Goal: Task Accomplishment & Management: Manage account settings

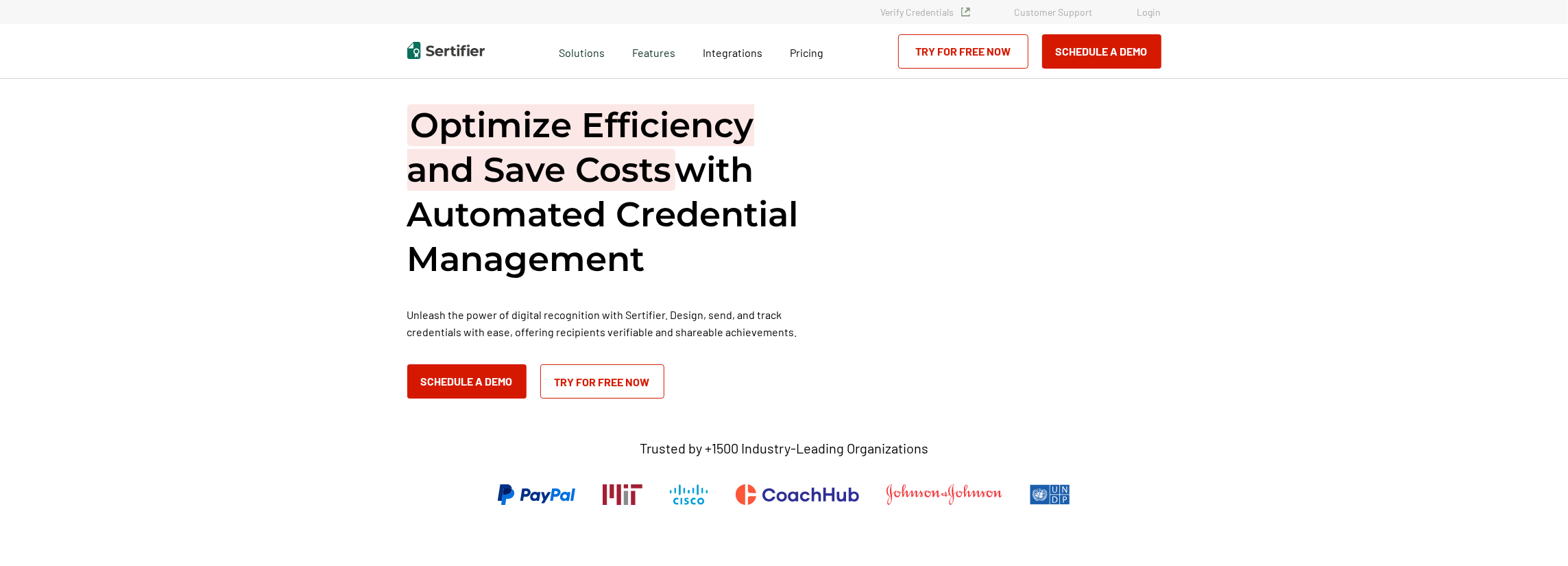
click at [1143, 13] on link "Login" at bounding box center [1150, 12] width 24 height 12
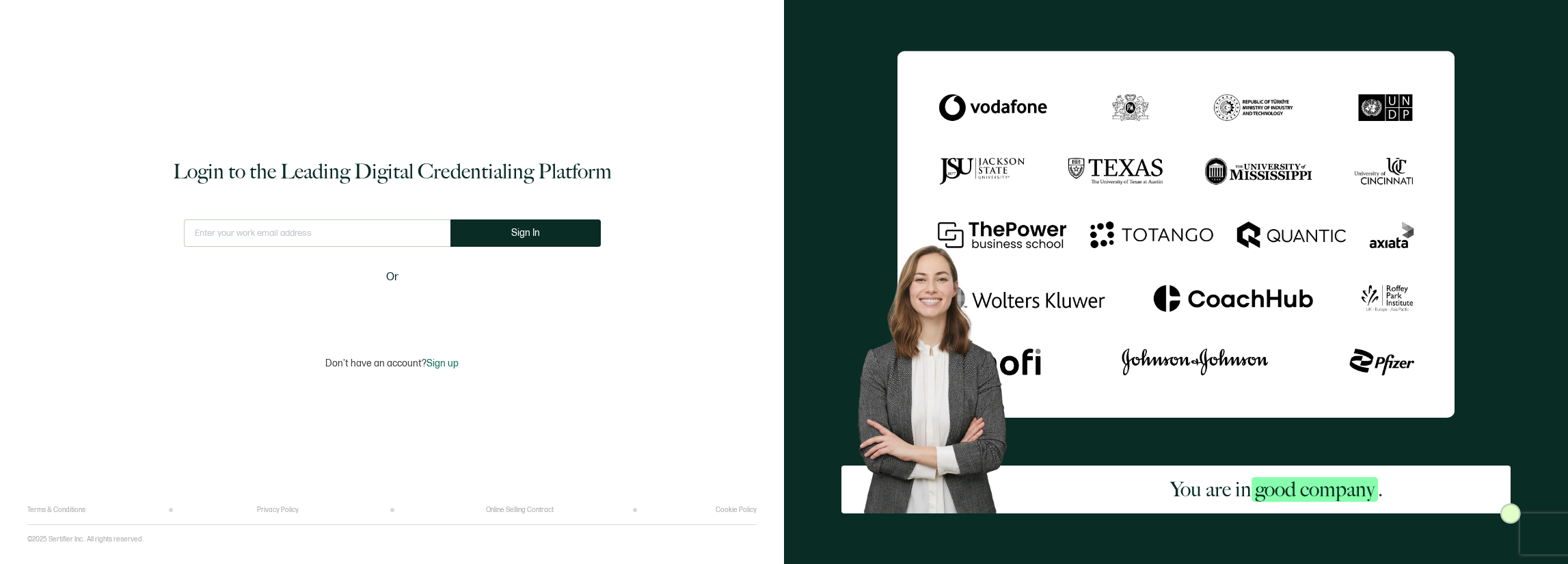
click at [359, 234] on input "text" at bounding box center [317, 233] width 266 height 27
type input "tidiculla@agapepartners.org"
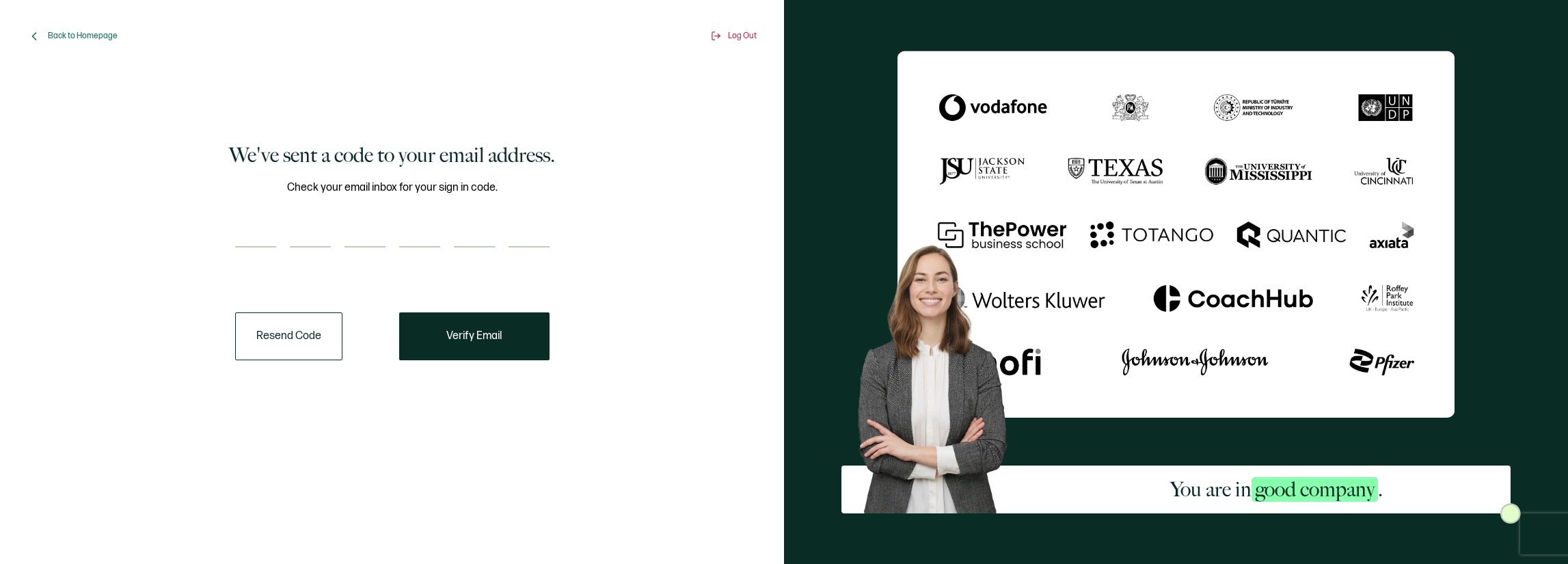
click at [292, 332] on button "Resend Code" at bounding box center [289, 336] width 108 height 48
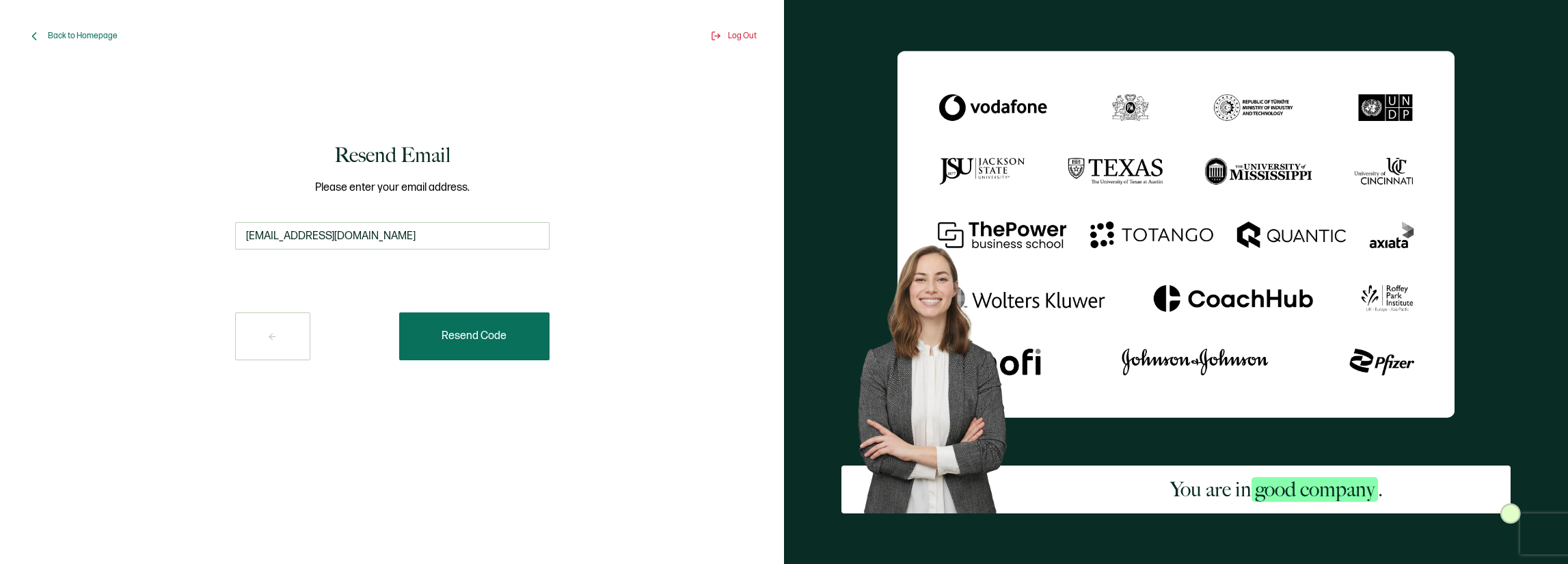
click at [454, 334] on span "Resend Code" at bounding box center [474, 336] width 65 height 11
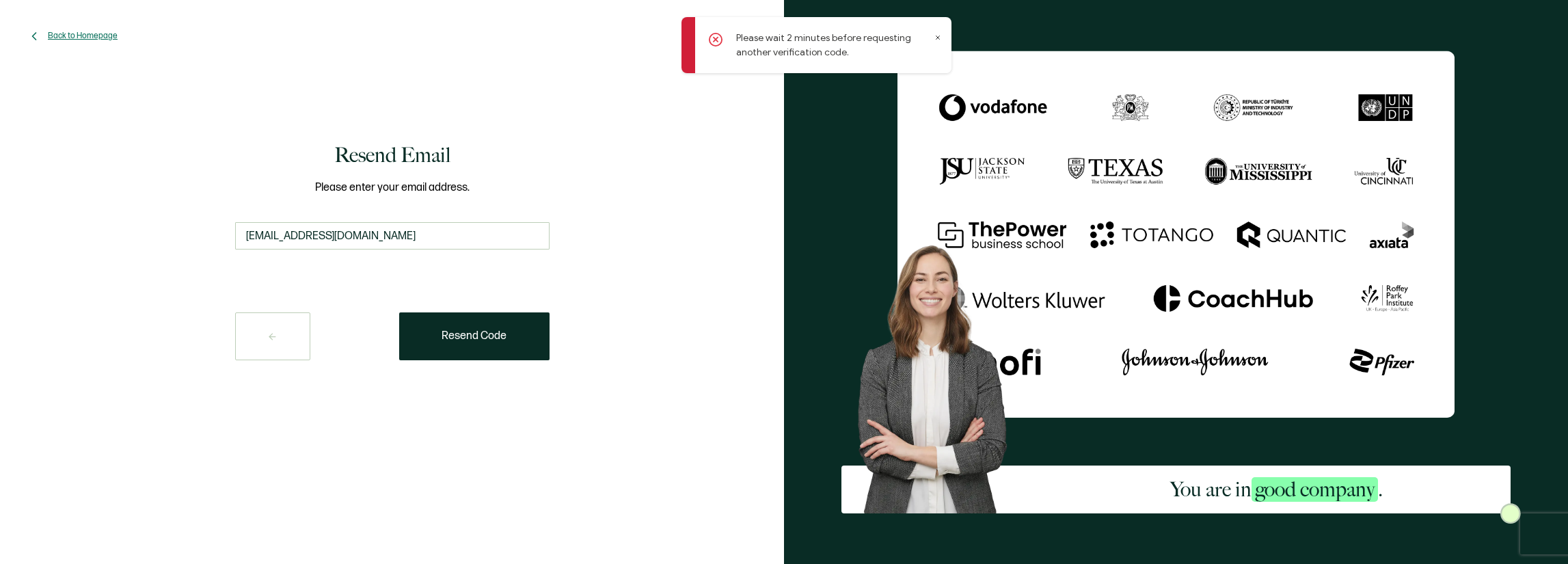
click at [90, 34] on span "Back to Homepage" at bounding box center [82, 36] width 69 height 10
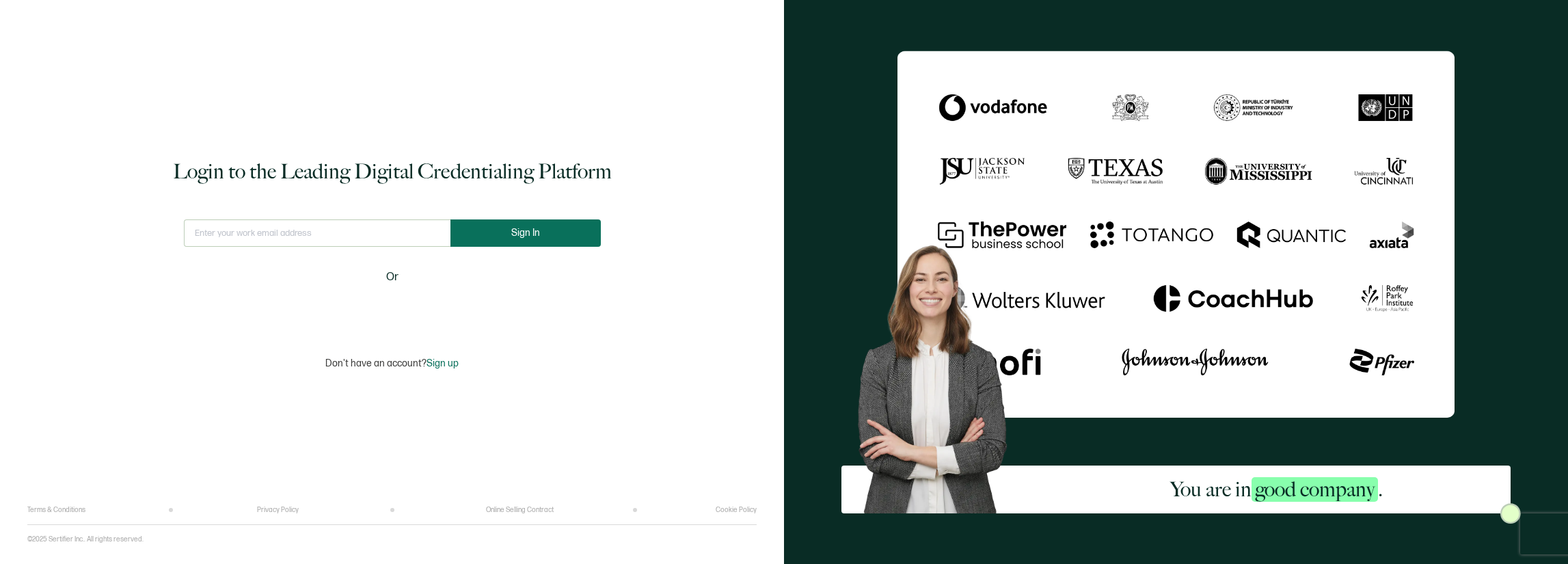
click at [511, 233] on span "Sign In" at bounding box center [525, 233] width 29 height 10
click at [351, 233] on input "text" at bounding box center [316, 233] width 277 height 27
type input "tidiculla@agapepartners.org"
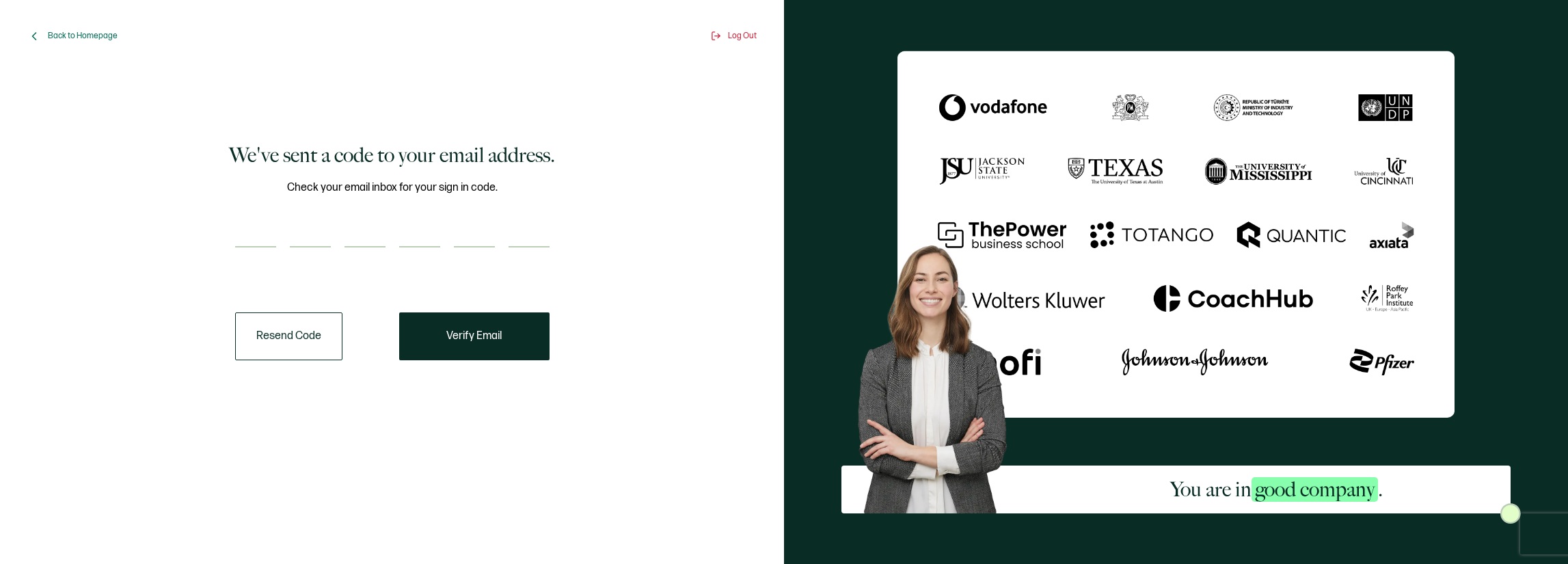
click at [261, 237] on input "number" at bounding box center [255, 233] width 41 height 27
type input "1"
type input "5"
type input "8"
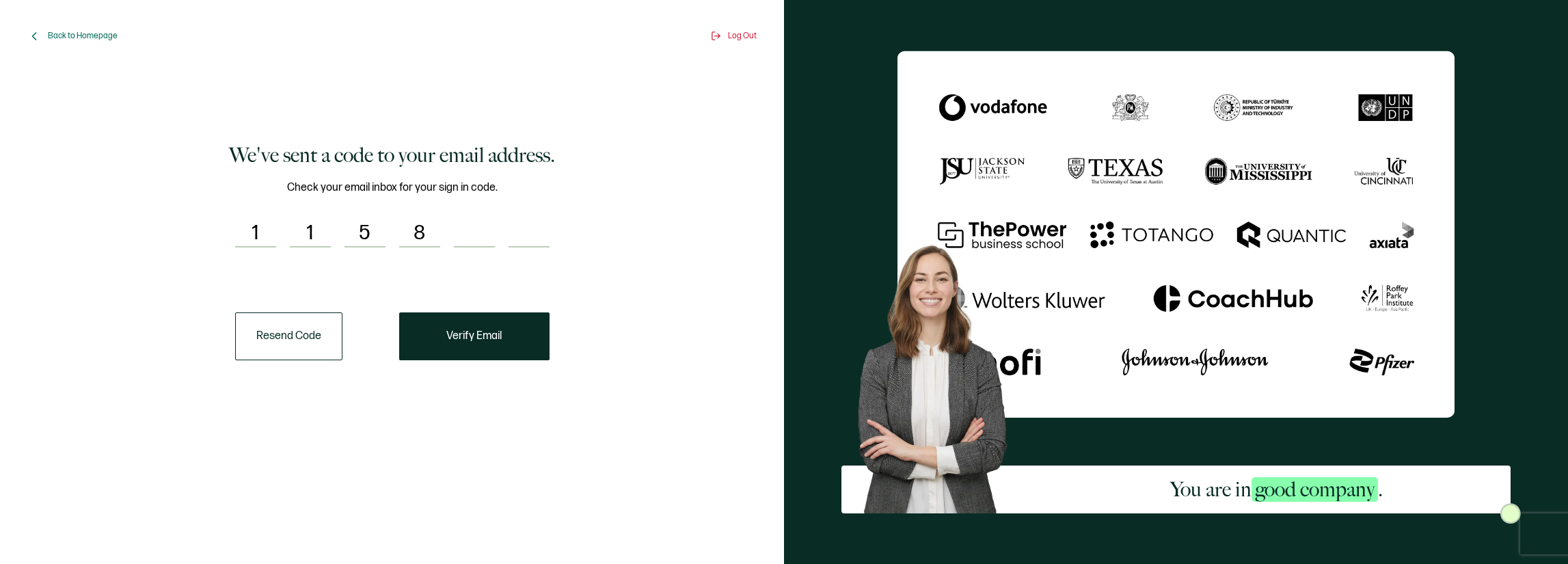
type input "1"
type input "7"
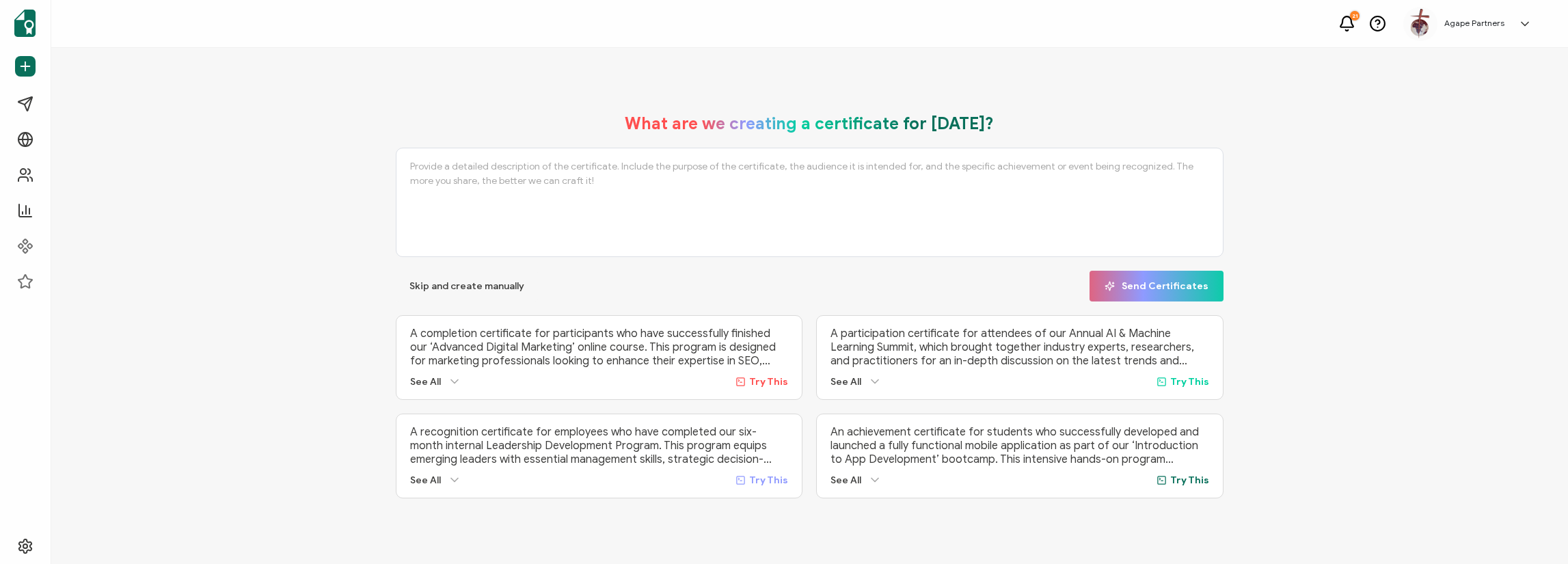
click at [1354, 22] on icon at bounding box center [1346, 23] width 17 height 17
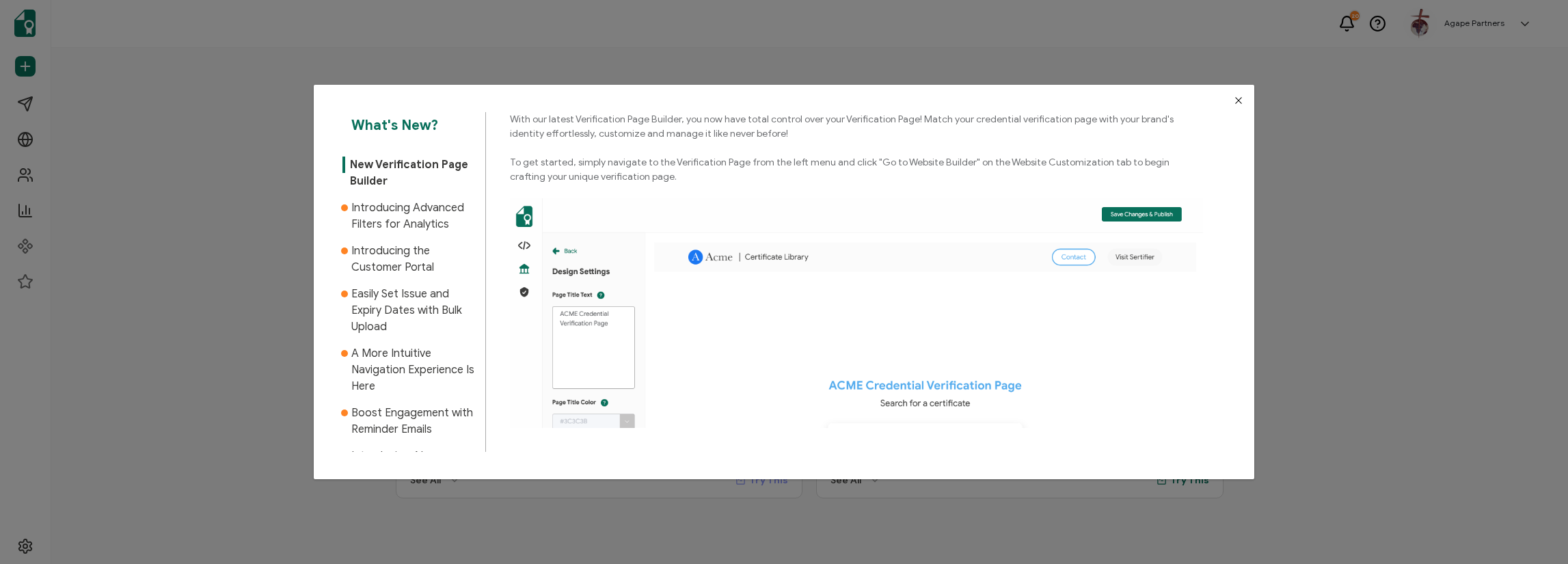
click at [1235, 102] on icon "Close" at bounding box center [1239, 100] width 11 height 11
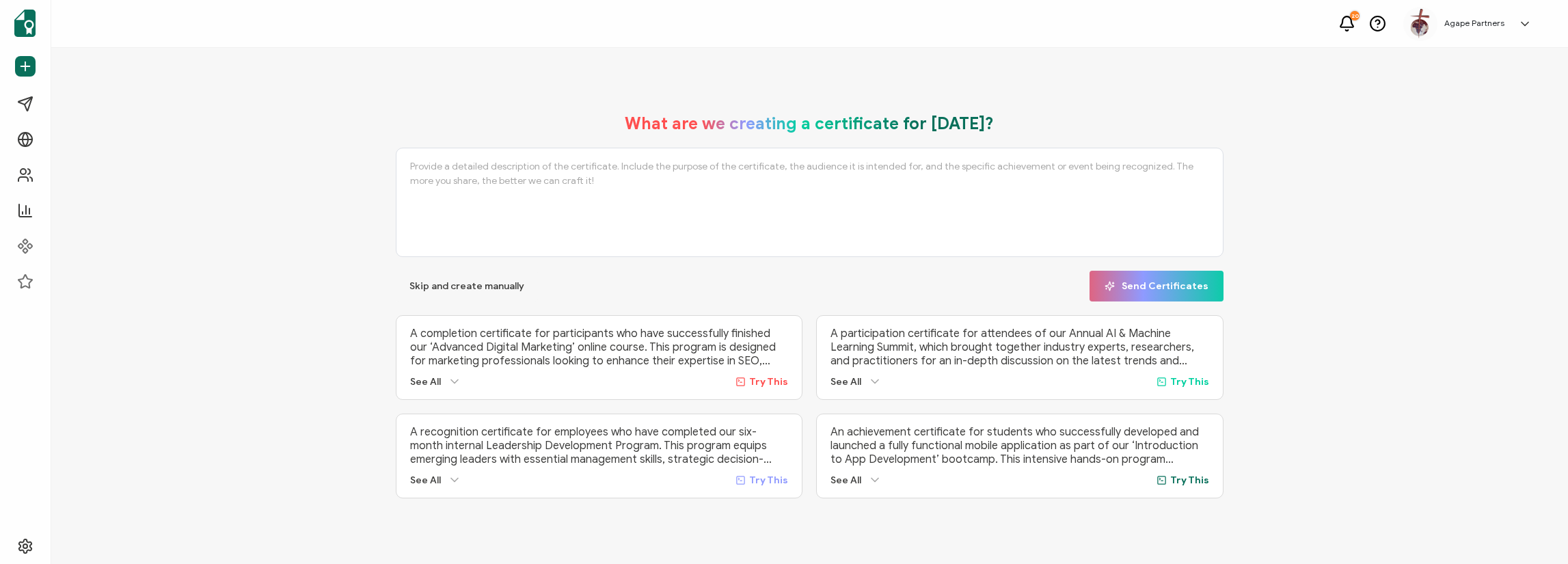
click at [1523, 24] on icon at bounding box center [1525, 23] width 7 height 3
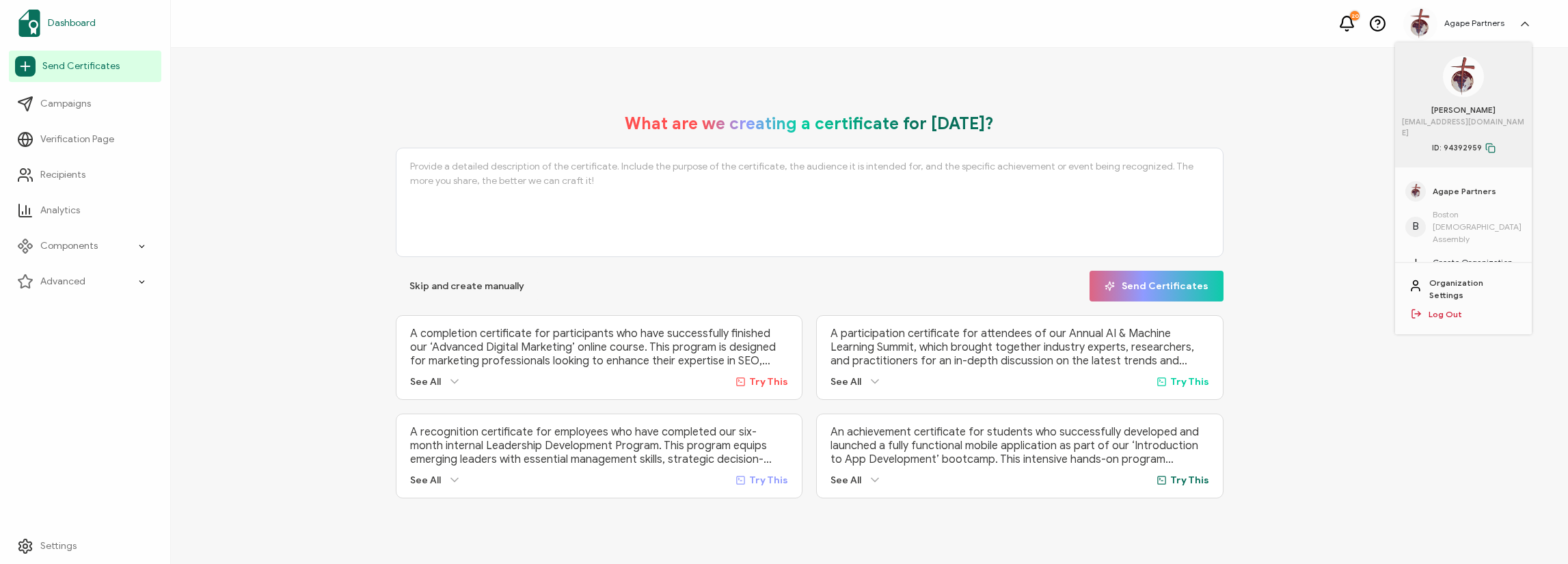
click at [83, 17] on span "Dashboard" at bounding box center [72, 23] width 48 height 14
click at [83, 19] on span "Dashboard" at bounding box center [72, 23] width 48 height 14
click at [79, 22] on span "Dashboard" at bounding box center [72, 23] width 48 height 14
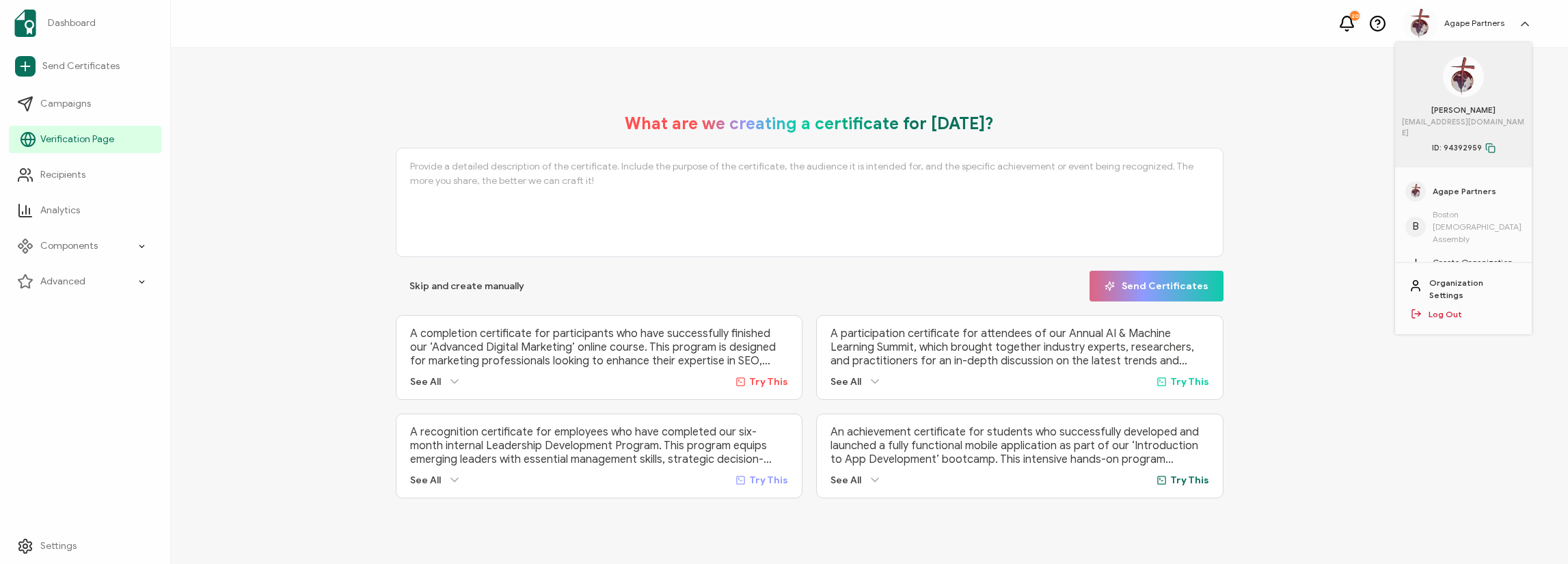
click at [94, 137] on span "Verification Page" at bounding box center [77, 139] width 74 height 14
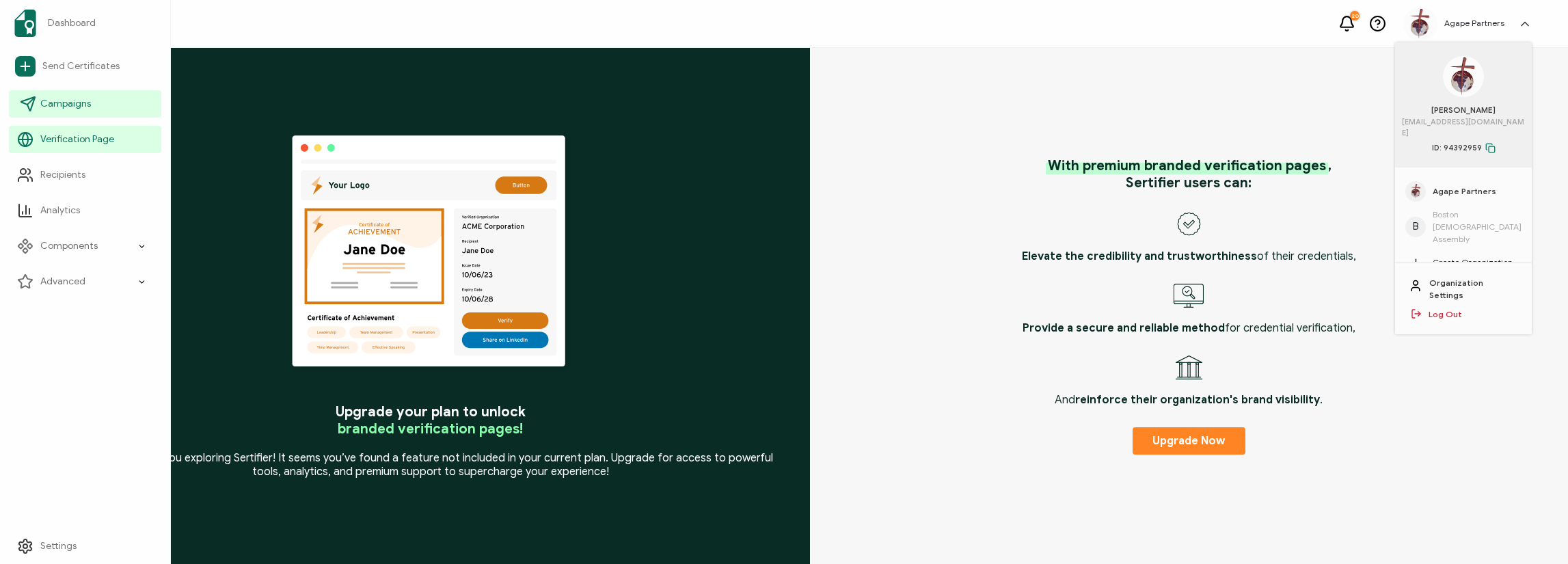
click at [78, 104] on span "Campaigns" at bounding box center [65, 104] width 50 height 14
